Goal: Information Seeking & Learning: Learn about a topic

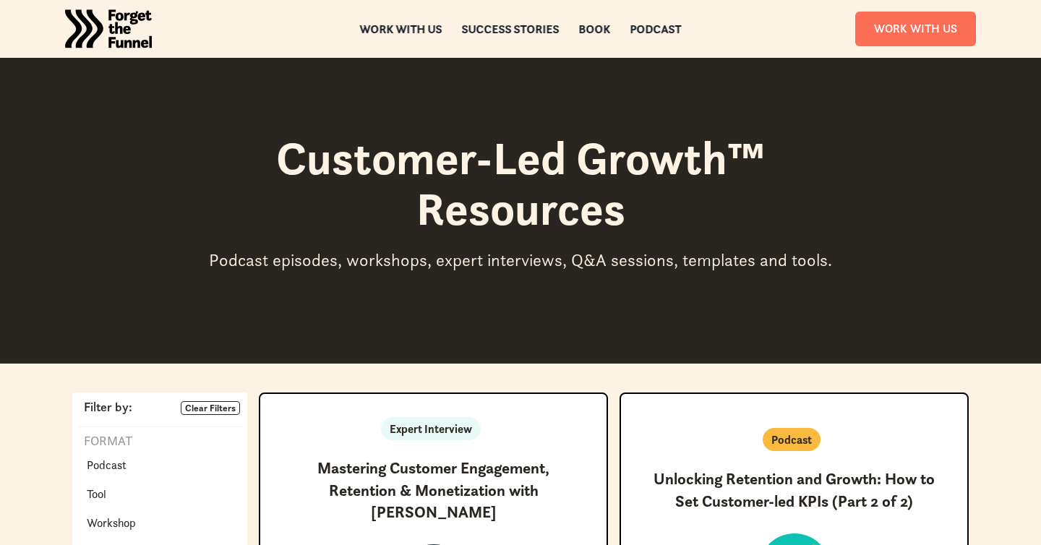
scroll to position [699, 0]
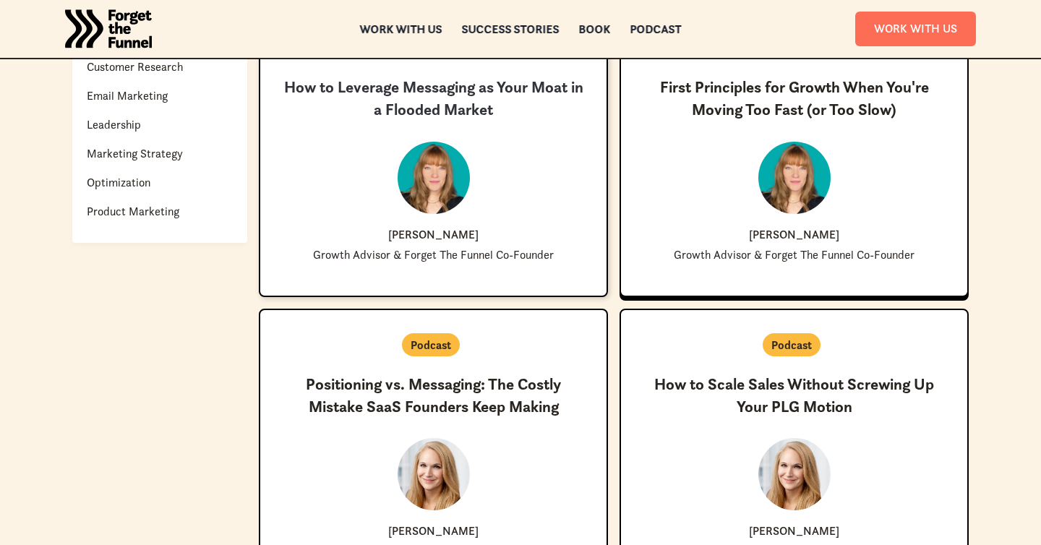
click at [427, 137] on div "New ✨ Coming Soon How to Leverage Messaging as Your Moat in a Flooded Market [P…" at bounding box center [433, 169] width 300 height 184
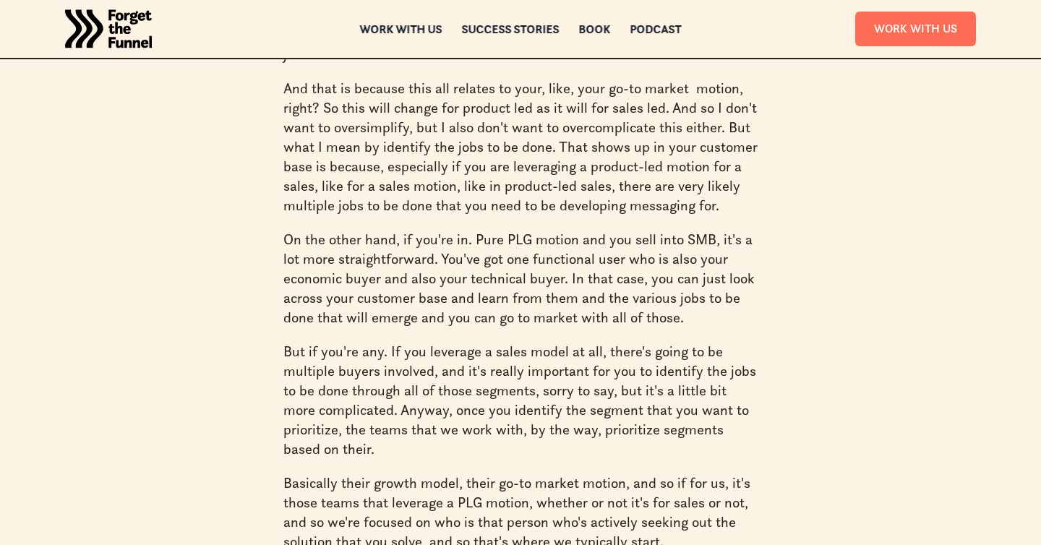
scroll to position [9587, 0]
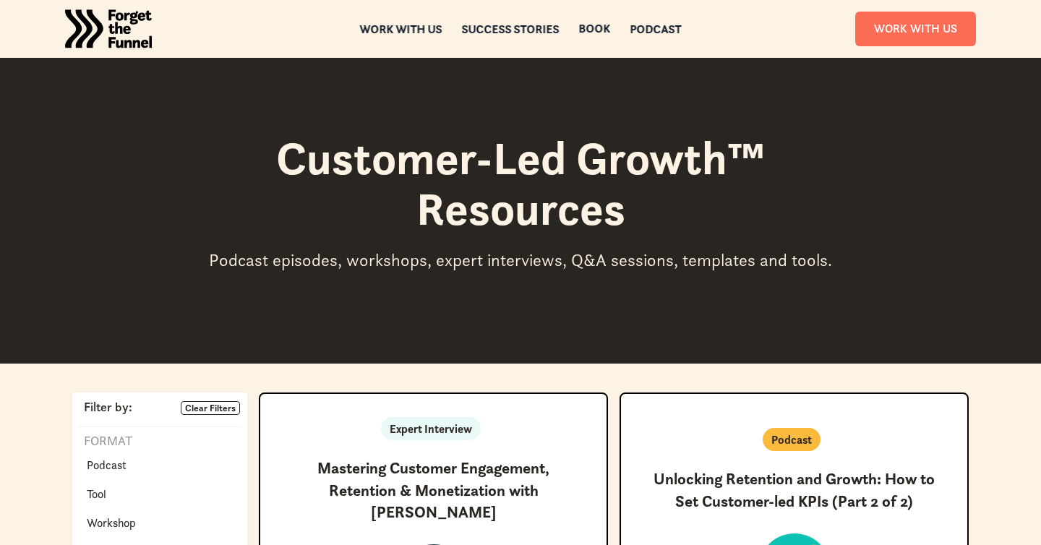
scroll to position [699, 0]
